Goal: Task Accomplishment & Management: Use online tool/utility

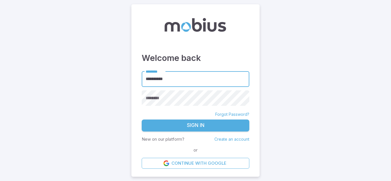
type input "**********"
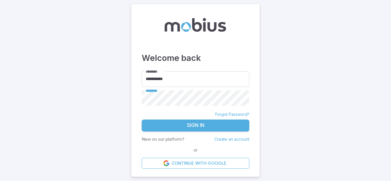
drag, startPoint x: 200, startPoint y: 124, endPoint x: 192, endPoint y: 126, distance: 8.7
click at [200, 124] on button "Sign In" at bounding box center [195, 126] width 107 height 12
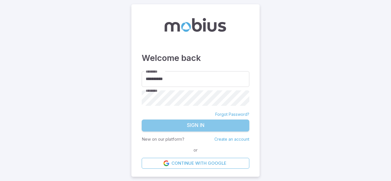
click at [193, 124] on button "Sign In" at bounding box center [195, 126] width 107 height 12
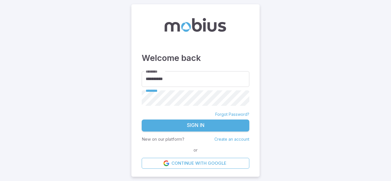
click at [178, 127] on button "Sign In" at bounding box center [195, 126] width 107 height 12
click at [195, 124] on button "Sign In" at bounding box center [195, 126] width 107 height 12
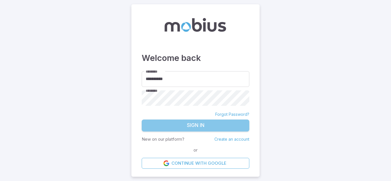
drag, startPoint x: 176, startPoint y: 122, endPoint x: 174, endPoint y: 120, distance: 3.0
click at [174, 120] on button "Sign In" at bounding box center [195, 126] width 107 height 12
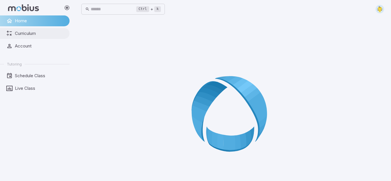
click at [28, 33] on span "Curriculum" at bounding box center [40, 33] width 51 height 6
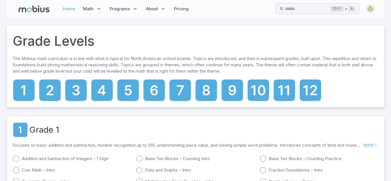
click at [71, 6] on link "Home" at bounding box center [69, 8] width 16 height 13
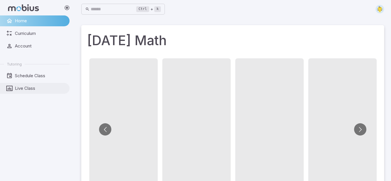
click at [25, 85] on span "Live Class" at bounding box center [40, 88] width 51 height 6
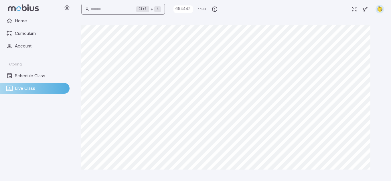
click at [149, 9] on kbd "Ctrl" at bounding box center [142, 9] width 13 height 6
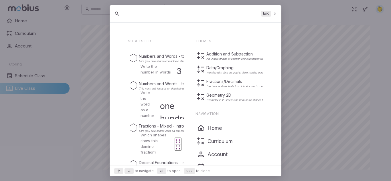
click at [275, 13] on icon at bounding box center [275, 13] width 4 height 4
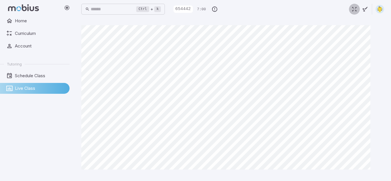
click at [356, 10] on icon "button" at bounding box center [354, 9] width 6 height 6
click at [353, 12] on icon "button" at bounding box center [354, 9] width 6 height 6
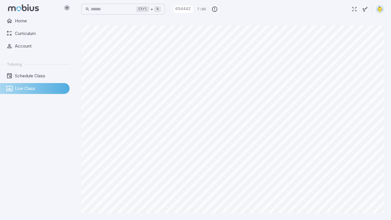
click at [351, 9] on icon "button" at bounding box center [354, 9] width 6 height 6
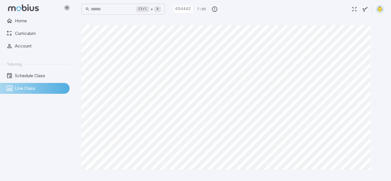
click at [357, 11] on icon "button" at bounding box center [354, 9] width 6 height 6
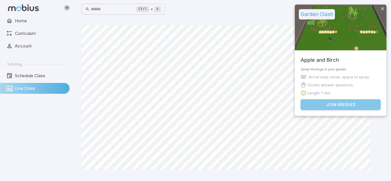
click at [355, 107] on button "Join ( 695341 )" at bounding box center [340, 104] width 80 height 11
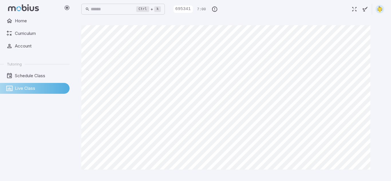
click at [355, 7] on icon "button" at bounding box center [354, 9] width 6 height 6
click at [379, 7] on img at bounding box center [379, 9] width 9 height 9
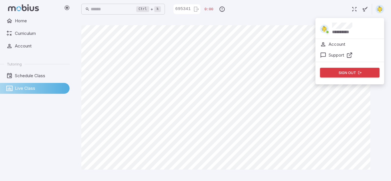
click at [351, 9] on icon "button" at bounding box center [354, 9] width 6 height 6
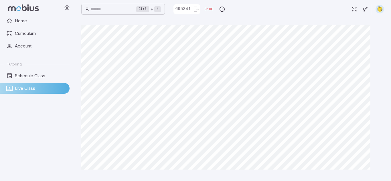
click at [190, 10] on p "695341" at bounding box center [181, 9] width 17 height 6
click at [200, 8] on div "695341" at bounding box center [186, 9] width 27 height 10
click at [200, 7] on div "695341" at bounding box center [186, 9] width 27 height 10
click at [190, 9] on p "695341" at bounding box center [181, 9] width 17 height 6
click at [190, 8] on p "695341" at bounding box center [181, 9] width 17 height 6
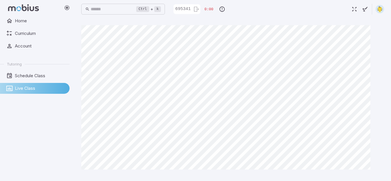
click at [200, 8] on div "695341" at bounding box center [186, 9] width 27 height 10
click at [190, 8] on p "695341" at bounding box center [181, 9] width 17 height 6
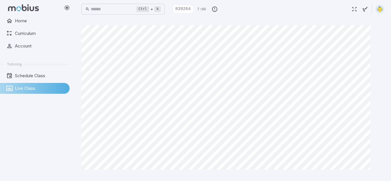
click at [67, 9] on icon at bounding box center [67, 8] width 6 height 6
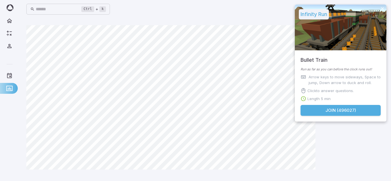
click at [349, 111] on button "Join ( 496027 )" at bounding box center [340, 110] width 80 height 11
